Goal: Find specific page/section

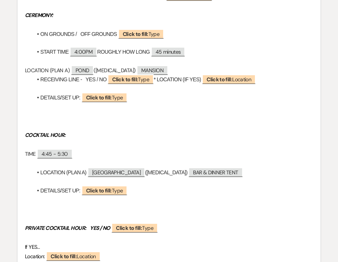
scroll to position [168, 0]
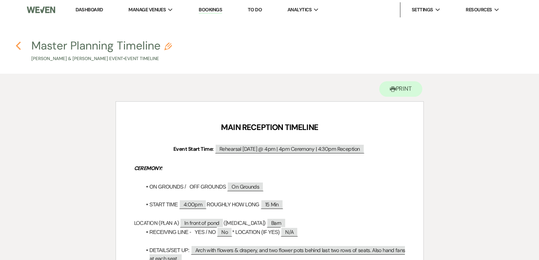
click at [17, 42] on icon "Previous" at bounding box center [18, 45] width 6 height 9
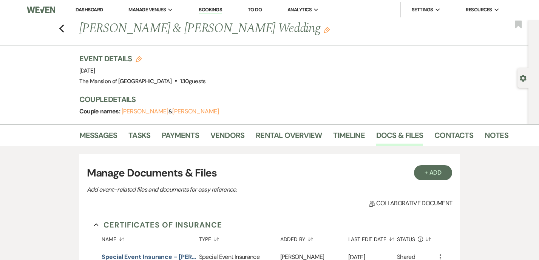
scroll to position [594, 0]
